Goal: Contribute content: Contribute content

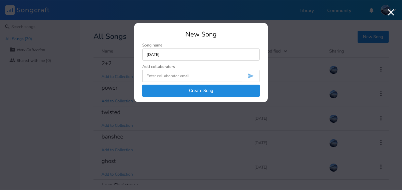
type input "[DATE]"
click at [174, 94] on button "Create Song" at bounding box center [201, 90] width 118 height 12
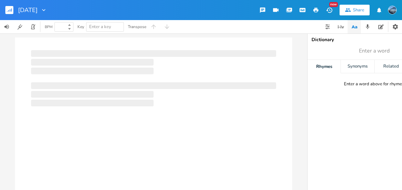
type input "100"
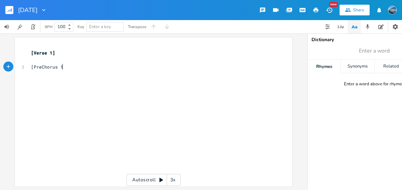
type textarea "[PreChorus 1]"
type textarea "I claim"
type textarea "My sou's"
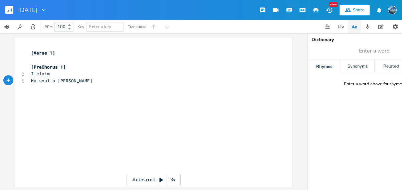
type textarea "l's prosperity"
type textarea "No S"
type textarea "shame"
type textarea "I'ts h"
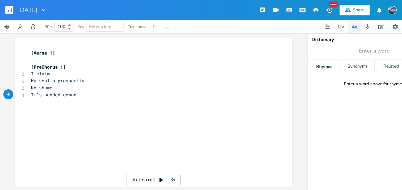
type textarea "t's handed downn to"
type textarea "me"
type textarea "Life times"
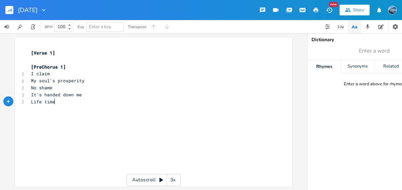
scroll to position [0, 19]
type textarea "I'ts m"
type textarea "ti"
type textarea "'s mine"
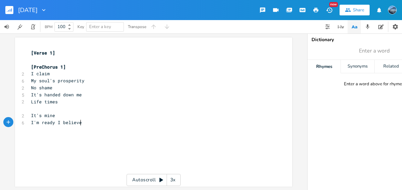
type textarea "I'm ready I believe"
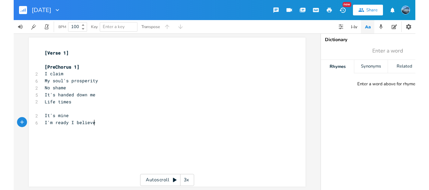
scroll to position [0, 37]
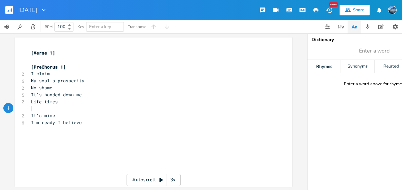
click at [43, 109] on pre "​" at bounding box center [150, 108] width 241 height 7
click at [43, 102] on span "Life times" at bounding box center [44, 101] width 27 height 6
click at [41, 72] on span "I claim" at bounding box center [40, 73] width 19 height 6
click at [65, 67] on icon "button" at bounding box center [67, 67] width 8 height 8
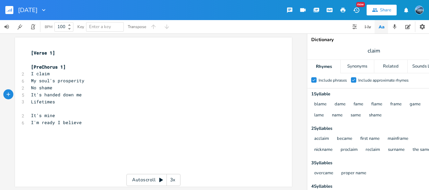
click at [73, 94] on span "It's handed down me" at bounding box center [56, 94] width 51 height 6
type textarea "to"
click at [83, 94] on span "It's handed down to me" at bounding box center [60, 94] width 59 height 6
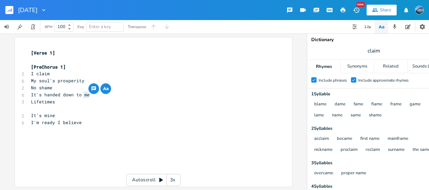
click at [106, 88] on icon "button" at bounding box center [107, 88] width 2 height 2
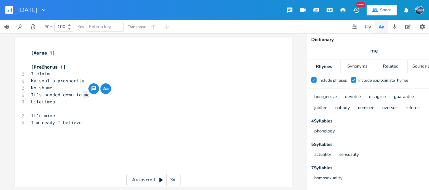
scroll to position [0, 0]
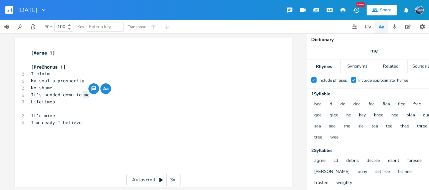
click at [50, 110] on pre "​" at bounding box center [150, 108] width 241 height 7
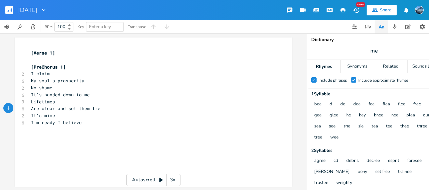
type textarea "Are clear and set them free"
drag, startPoint x: 64, startPoint y: 109, endPoint x: 39, endPoint y: 108, distance: 24.7
click at [39, 108] on span "Are clear and set them free" at bounding box center [67, 108] width 72 height 6
type textarea "broken"
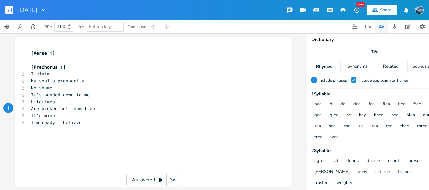
scroll to position [0, 13]
drag, startPoint x: 60, startPoint y: 102, endPoint x: 7, endPoint y: 102, distance: 52.8
click at [15, 102] on div "Lifetimes xxxxxxxxxx [Verse 1] ​ [PreChorus 1] 2 I claim 6 My soul's prosperity…" at bounding box center [153, 111] width 277 height 149
type textarea "Cyce="
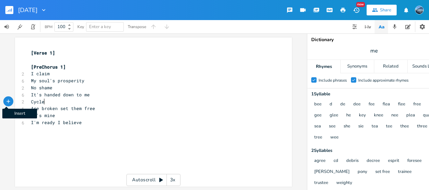
type textarea "les"
click at [65, 114] on pre "It's mine" at bounding box center [150, 115] width 241 height 7
click at [45, 87] on span "No shame" at bounding box center [41, 87] width 21 height 6
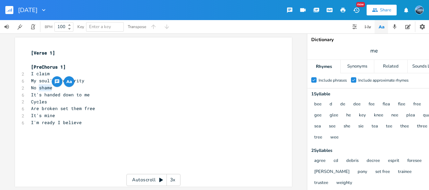
type textarea "shame"
click at [71, 83] on icon "button" at bounding box center [69, 81] width 8 height 8
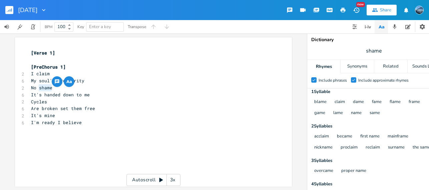
scroll to position [1, 0]
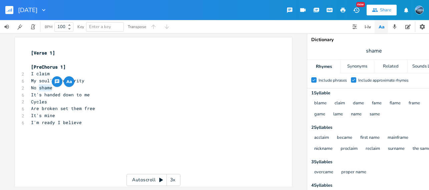
click at [56, 102] on pre "Cycles" at bounding box center [150, 101] width 241 height 7
click at [36, 103] on span "Cycles" at bounding box center [39, 101] width 16 height 6
type textarea "Cycles"
click at [36, 103] on span "Cycles" at bounding box center [39, 101] width 16 height 6
click at [96, 102] on pre "Cycles" at bounding box center [150, 101] width 241 height 7
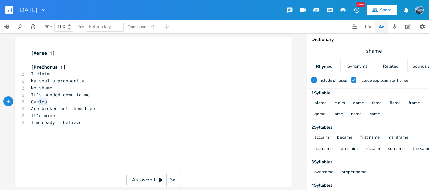
type textarea "Cycles"
drag, startPoint x: 45, startPoint y: 102, endPoint x: 24, endPoint y: 102, distance: 21.0
click at [24, 102] on div "Cycles xxxxxxxxxx [Verse 1] ​ [PreChorus 1] 2 I claim 6 My soul's prosperity 2 …" at bounding box center [153, 111] width 277 height 149
click at [61, 116] on pre "It's mine" at bounding box center [150, 115] width 241 height 7
type textarea "Cycles"
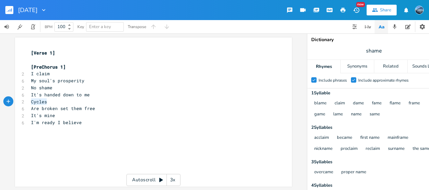
drag, startPoint x: 46, startPoint y: 101, endPoint x: 25, endPoint y: 101, distance: 21.0
click at [25, 101] on div "Cycles xxxxxxxxxx [Verse 1] ​ [PreChorus 1] 2 I claim 6 My soul's prosperity 2 …" at bounding box center [153, 111] width 277 height 149
click at [37, 125] on pre "I'm ready I believe" at bounding box center [150, 122] width 241 height 7
drag, startPoint x: 49, startPoint y: 101, endPoint x: 20, endPoint y: 101, distance: 28.7
click at [30, 101] on div "2 Cycles" at bounding box center [150, 101] width 241 height 7
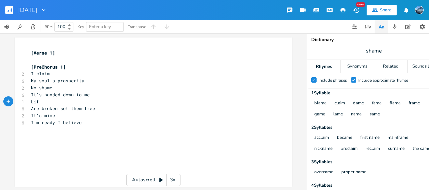
type textarea "Lift"
type textarea "etimes"
drag, startPoint x: 67, startPoint y: 109, endPoint x: 40, endPoint y: 109, distance: 27.0
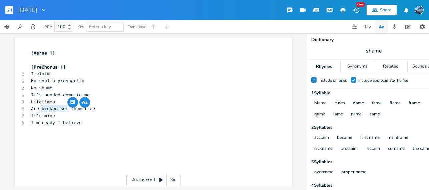
click at [40, 109] on span "Are broken set them free" at bounding box center [63, 108] width 64 height 6
type textarea "clear and"
drag, startPoint x: 93, startPoint y: 107, endPoint x: 54, endPoint y: 107, distance: 39.7
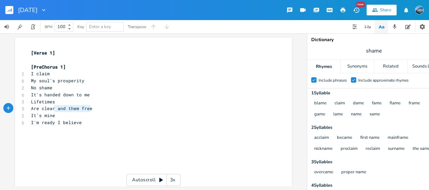
click at [54, 107] on pre "Are clear and them free" at bounding box center [150, 108] width 241 height 7
type textarea "ltt them be free"
click at [53, 109] on span "Are clearltt them be free" at bounding box center [64, 108] width 67 height 6
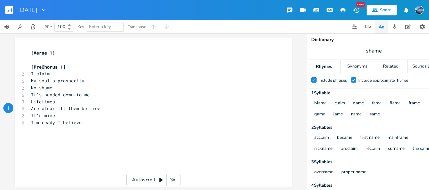
click at [61, 109] on span "Are clear ltt them be free" at bounding box center [65, 108] width 69 height 6
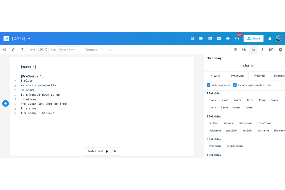
scroll to position [0, 5]
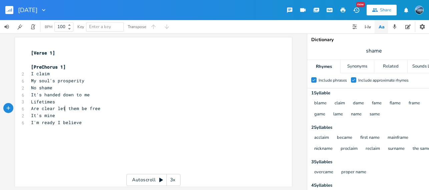
type textarea "let"
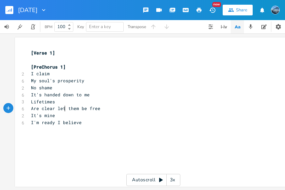
scroll to position [0, 1]
click at [93, 123] on pre "I'm ready I believe" at bounding box center [150, 122] width 241 height 7
type textarea "[Hook 1]"
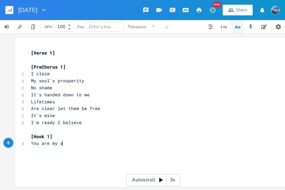
type textarea "You are my ase"
type textarea "centio"
type textarea "sion"
type textarea "A cosmic soulc"
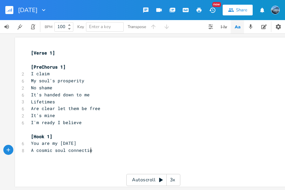
type textarea "connection"
type textarea "You are my [PERSON_NAME]"
type textarea "WE"
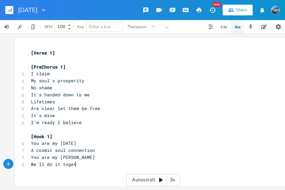
type textarea "e'll do it together"
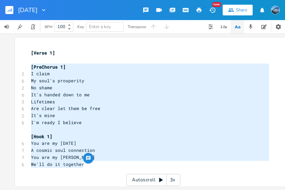
drag, startPoint x: 87, startPoint y: 165, endPoint x: 26, endPoint y: 64, distance: 118.0
click at [26, 64] on div "[PreChorus 1] I claim My soul's prosperity No shame It's handed down to me Life…" at bounding box center [153, 111] width 277 height 149
type textarea "[PreChorus 1] I claim My soul's prosperity No shame It's handed down to me Life…"
